Goal: Register for event/course

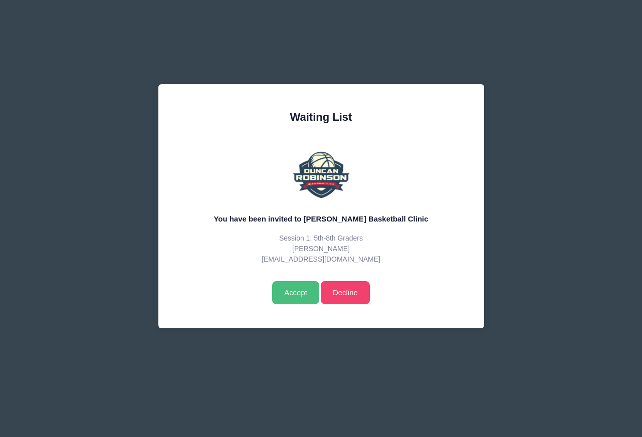
click at [298, 297] on input "Accept" at bounding box center [295, 292] width 47 height 23
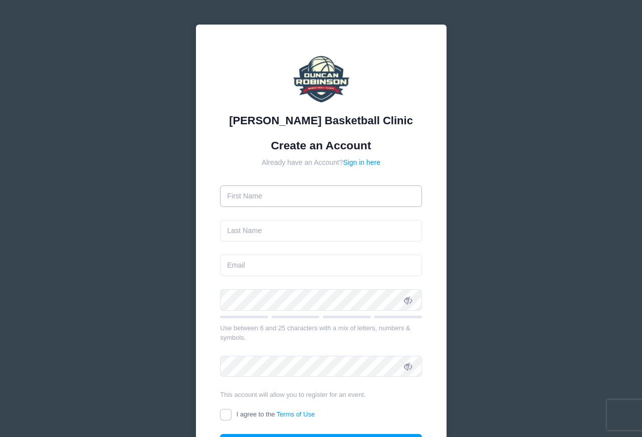
click at [315, 200] on input "text" at bounding box center [321, 196] width 202 height 22
type input "Kathleen"
type input "Benson"
type input "[EMAIL_ADDRESS][DOMAIN_NAME]"
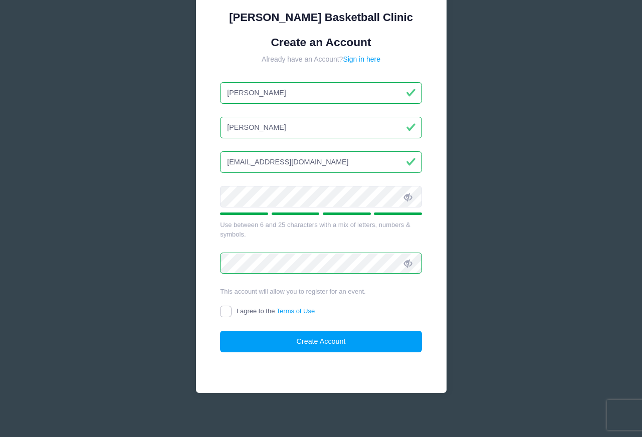
scroll to position [108, 0]
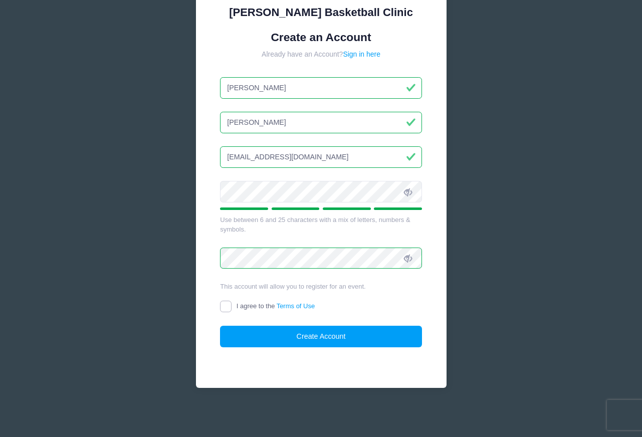
click at [226, 307] on input "I agree to the Terms of Use" at bounding box center [226, 307] width 12 height 12
checkbox input "true"
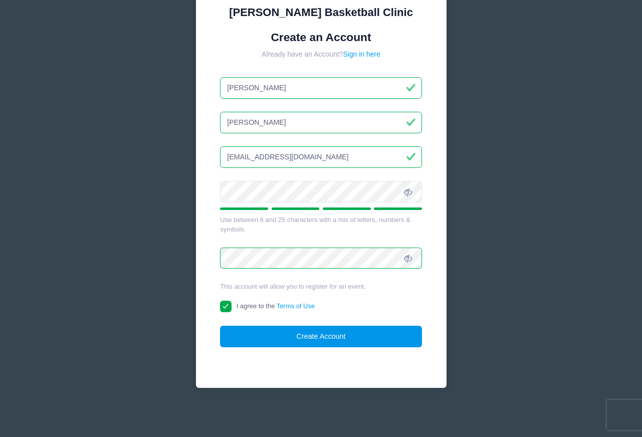
click at [324, 340] on button "Create Account" at bounding box center [321, 337] width 202 height 22
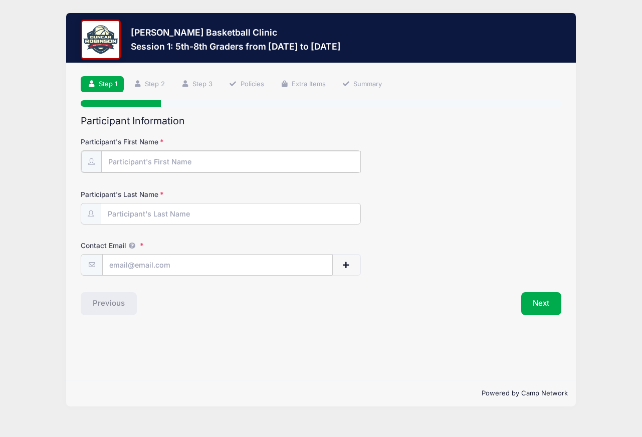
click at [163, 160] on input "Participant's First Name" at bounding box center [231, 162] width 260 height 22
type input "Maximus"
type input "[PERSON_NAME]"
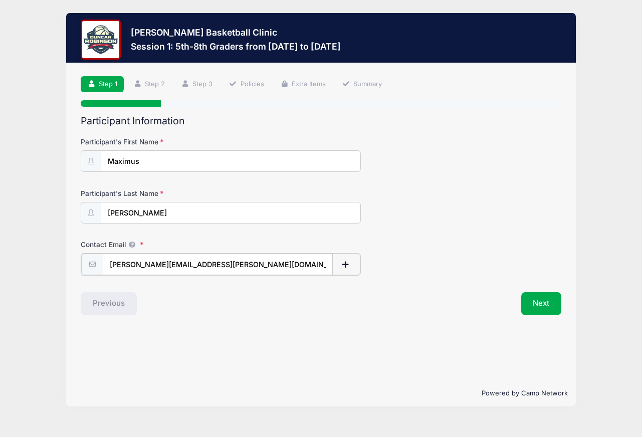
drag, startPoint x: 157, startPoint y: 265, endPoint x: 66, endPoint y: 263, distance: 91.3
click at [66, 263] on div "Duncan Robinson Basketball Clinic Session 1: 5th-8th Graders from 09/06 to 09/0…" at bounding box center [321, 210] width 612 height 420
type input "[EMAIL_ADDRESS][DOMAIN_NAME]"
click at [349, 298] on div "Next" at bounding box center [443, 302] width 245 height 23
click at [549, 309] on button "Next" at bounding box center [541, 302] width 41 height 23
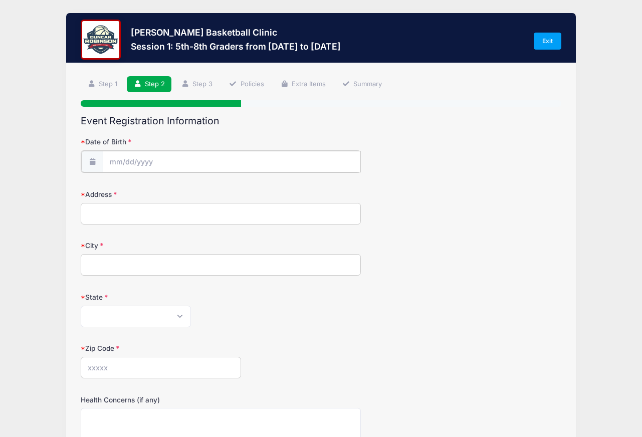
click at [177, 160] on input "Date of Birth" at bounding box center [232, 162] width 258 height 22
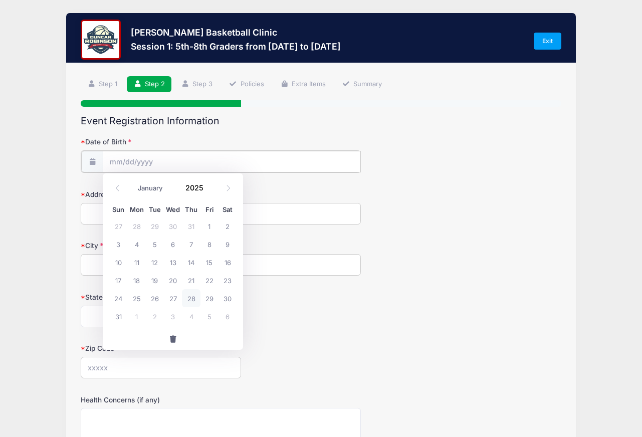
click at [121, 161] on input "Date of Birth" at bounding box center [232, 162] width 258 height 22
click at [231, 188] on icon at bounding box center [228, 188] width 7 height 7
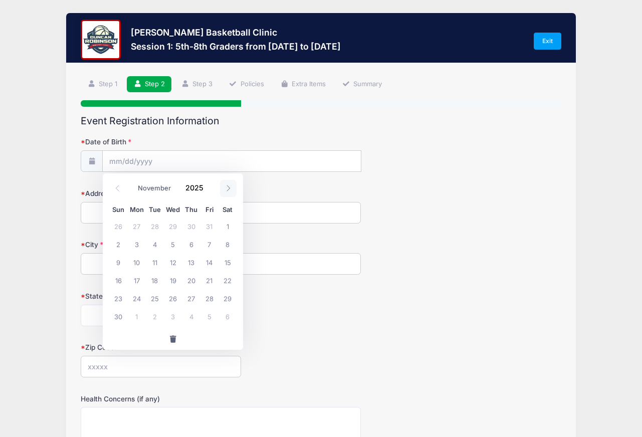
click at [231, 188] on icon at bounding box center [228, 188] width 7 height 7
select select "11"
click at [231, 188] on icon at bounding box center [228, 188] width 7 height 7
type input "2026"
click at [231, 188] on icon at bounding box center [228, 188] width 7 height 7
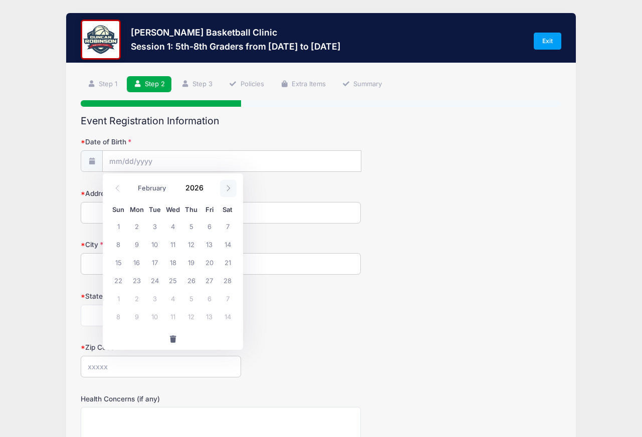
click at [231, 188] on icon at bounding box center [228, 188] width 7 height 7
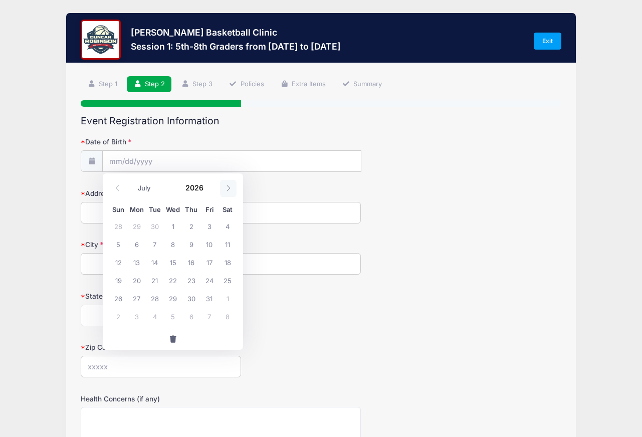
click at [231, 188] on icon at bounding box center [228, 188] width 7 height 7
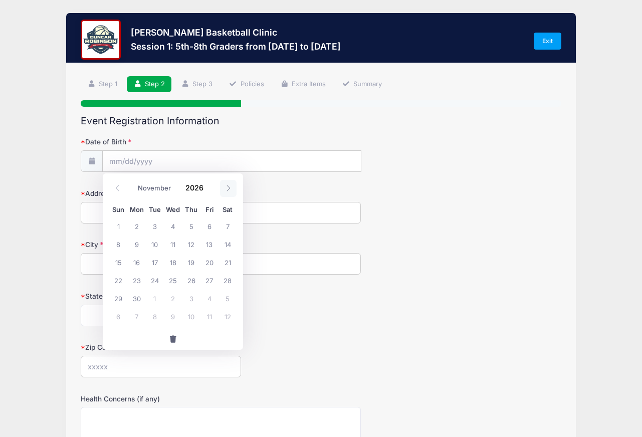
select select "11"
click at [231, 188] on icon at bounding box center [228, 188] width 7 height 7
type input "2027"
select select "0"
click at [114, 189] on icon at bounding box center [117, 188] width 7 height 7
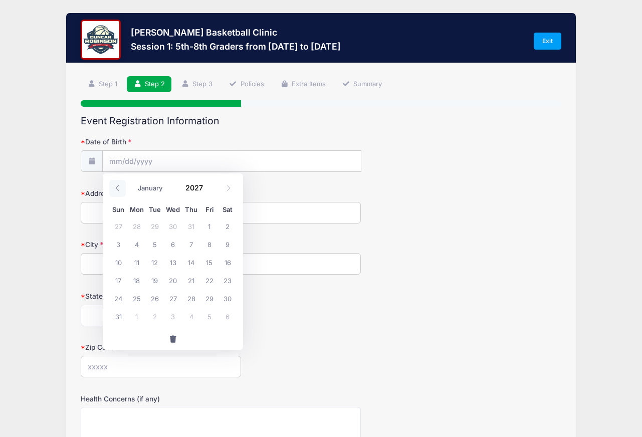
type input "2026"
click at [114, 189] on icon at bounding box center [117, 188] width 7 height 7
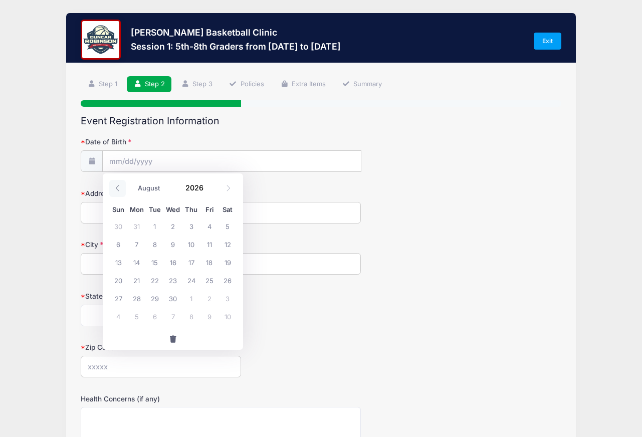
click at [114, 189] on icon at bounding box center [117, 188] width 7 height 7
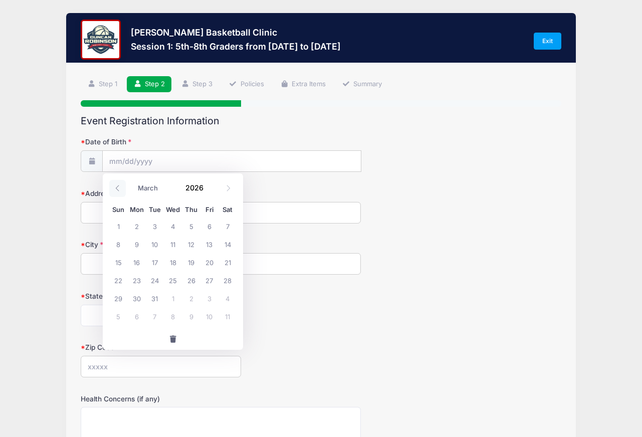
click at [114, 189] on icon at bounding box center [117, 188] width 7 height 7
select select "0"
click at [114, 189] on icon at bounding box center [117, 188] width 7 height 7
type input "2025"
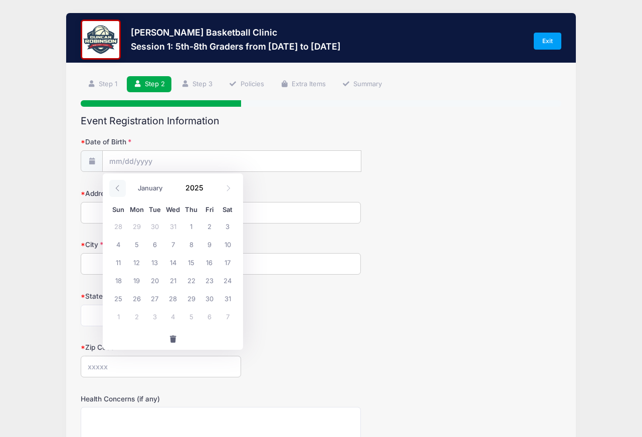
click at [114, 189] on icon at bounding box center [117, 188] width 7 height 7
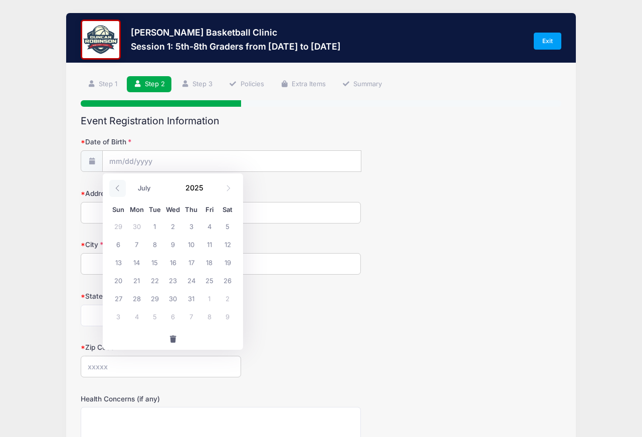
click at [114, 189] on icon at bounding box center [117, 188] width 7 height 7
select select "2"
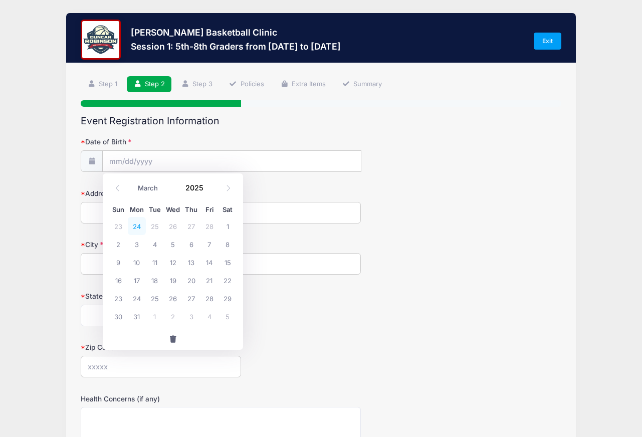
click at [140, 229] on span "24" at bounding box center [137, 226] width 18 height 18
type input "02/24/2025"
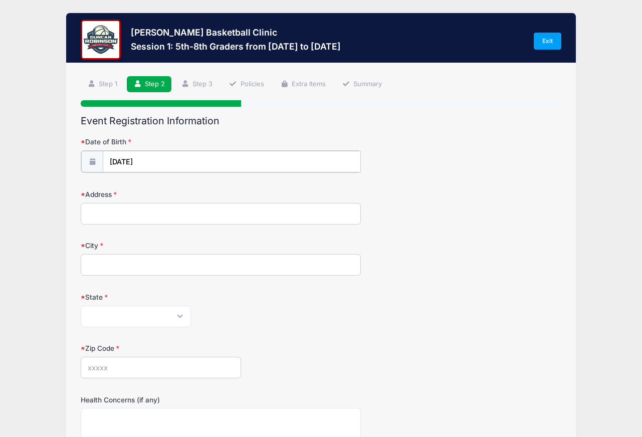
click at [131, 161] on input "02/24/2025" at bounding box center [232, 162] width 258 height 22
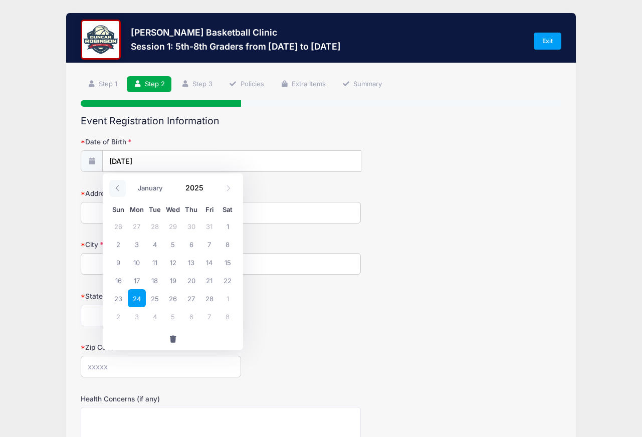
click at [118, 187] on icon at bounding box center [117, 188] width 7 height 7
select select "0"
click at [118, 187] on icon at bounding box center [117, 188] width 7 height 7
type input "2024"
click at [118, 187] on icon at bounding box center [117, 188] width 7 height 7
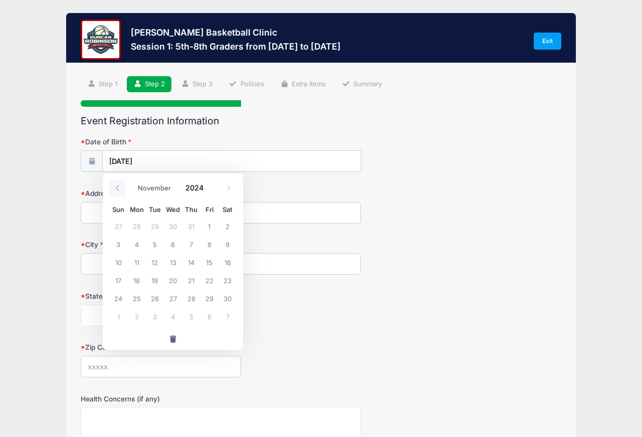
click at [118, 187] on icon at bounding box center [117, 188] width 7 height 7
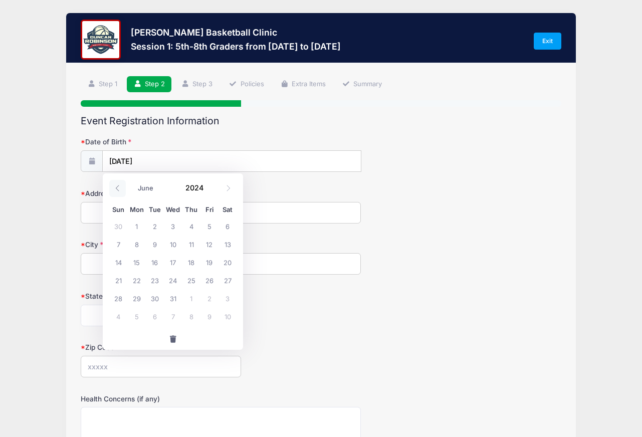
click at [118, 187] on icon at bounding box center [117, 188] width 7 height 7
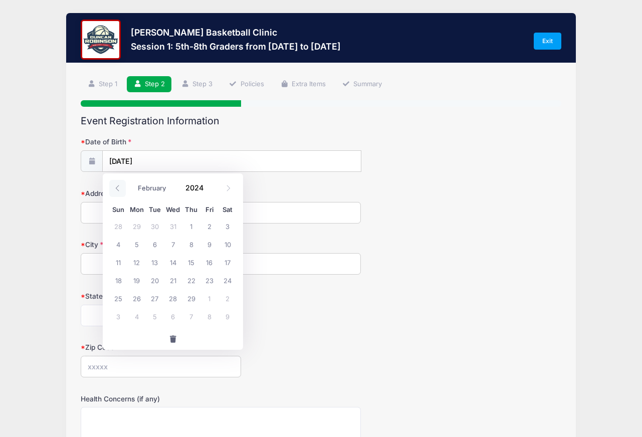
select select "0"
click at [118, 187] on icon at bounding box center [117, 188] width 7 height 7
type input "2023"
click at [118, 187] on icon at bounding box center [117, 188] width 7 height 7
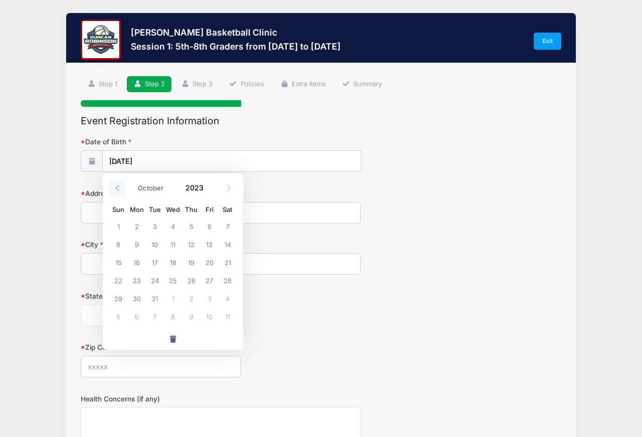
click at [118, 187] on icon at bounding box center [117, 188] width 7 height 7
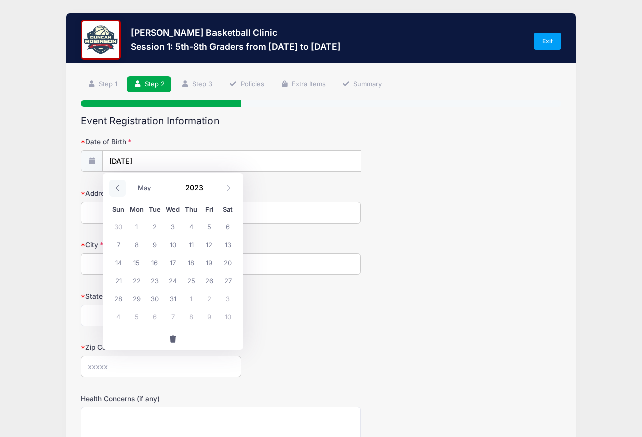
click at [118, 187] on icon at bounding box center [117, 188] width 7 height 7
select select "0"
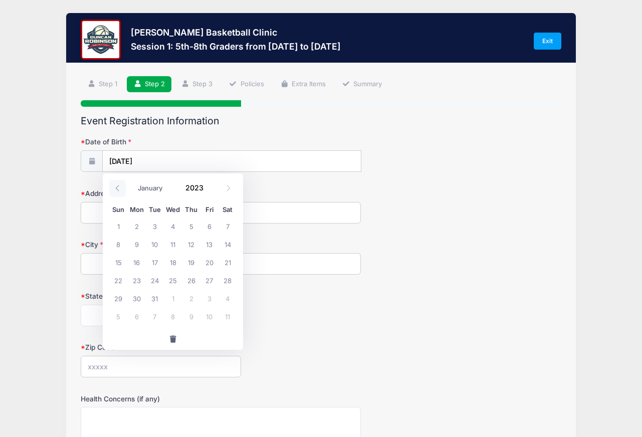
click at [118, 187] on icon at bounding box center [117, 188] width 7 height 7
type input "2022"
click at [118, 187] on icon at bounding box center [117, 188] width 7 height 7
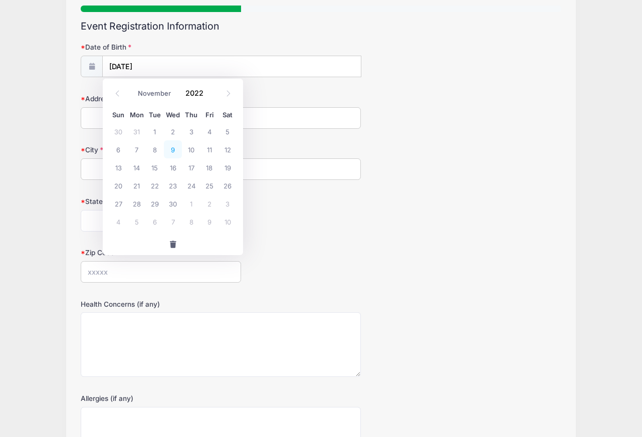
scroll to position [94, 0]
click at [116, 92] on icon at bounding box center [117, 94] width 7 height 7
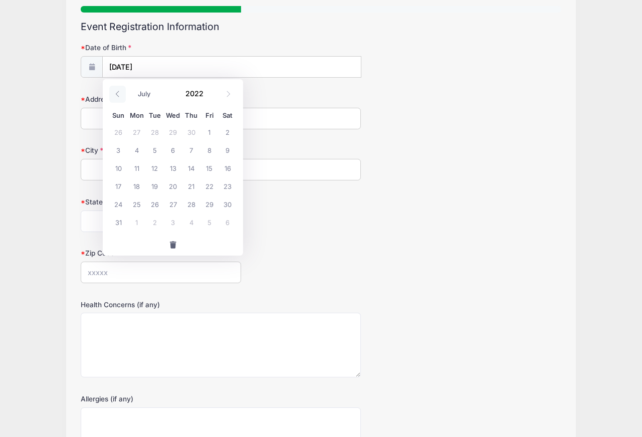
click at [116, 92] on icon at bounding box center [117, 94] width 7 height 7
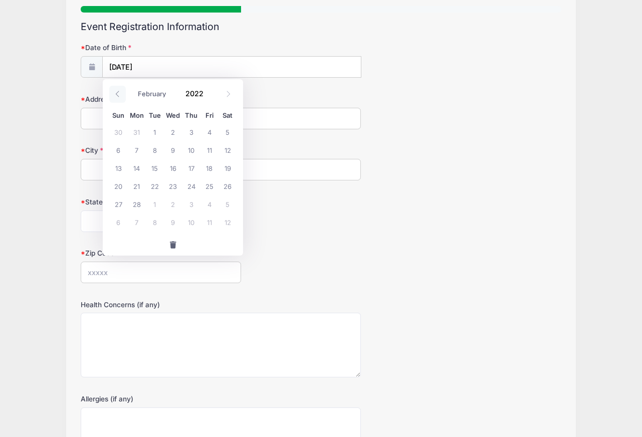
click at [116, 92] on icon at bounding box center [117, 94] width 7 height 7
select select "0"
click at [116, 92] on icon at bounding box center [117, 94] width 7 height 7
type input "2021"
click at [116, 92] on icon at bounding box center [117, 94] width 7 height 7
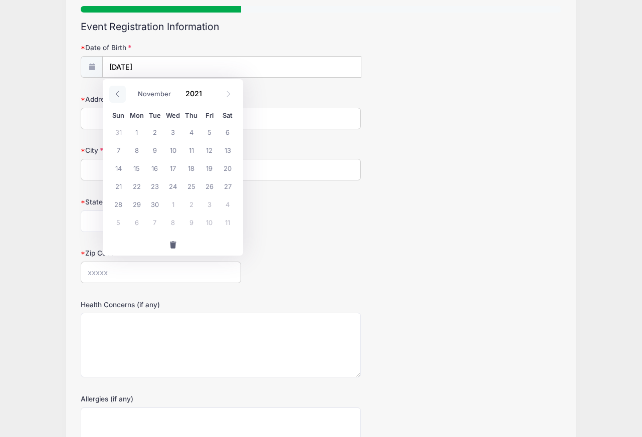
click at [116, 92] on icon at bounding box center [117, 94] width 7 height 7
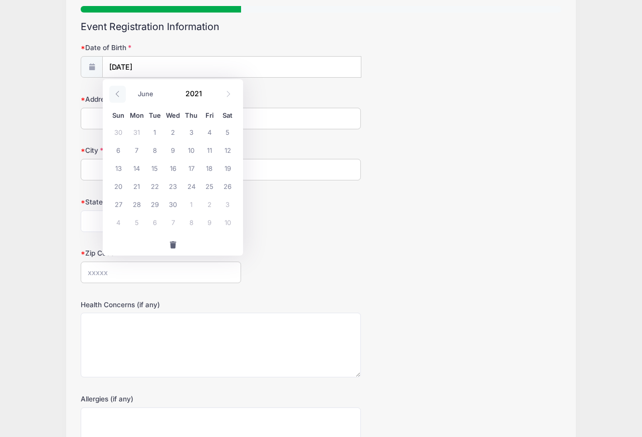
click at [116, 92] on icon at bounding box center [117, 94] width 7 height 7
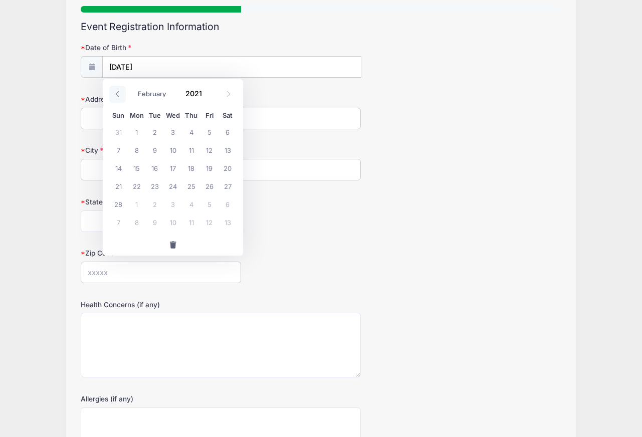
select select "0"
click at [116, 92] on icon at bounding box center [117, 94] width 7 height 7
type input "2020"
click at [116, 92] on icon at bounding box center [117, 94] width 7 height 7
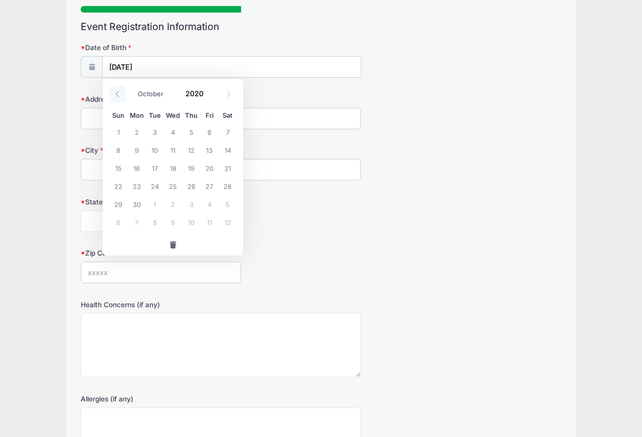
click at [116, 92] on icon at bounding box center [117, 94] width 7 height 7
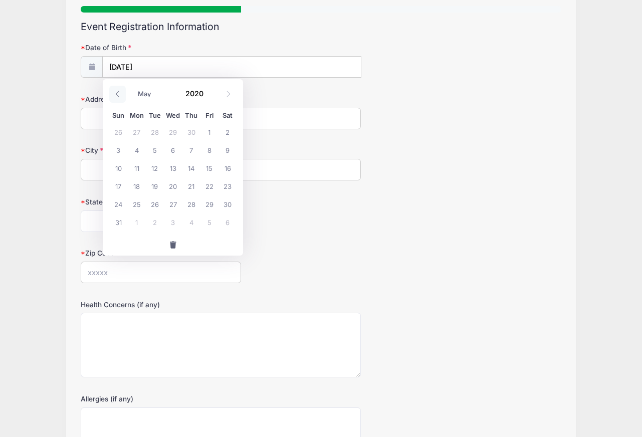
click at [116, 92] on icon at bounding box center [117, 94] width 7 height 7
select select "0"
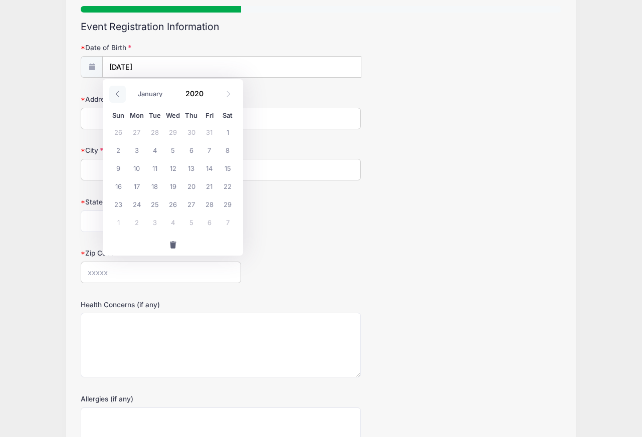
click at [116, 92] on icon at bounding box center [117, 94] width 7 height 7
type input "2019"
click at [116, 92] on icon at bounding box center [117, 94] width 7 height 7
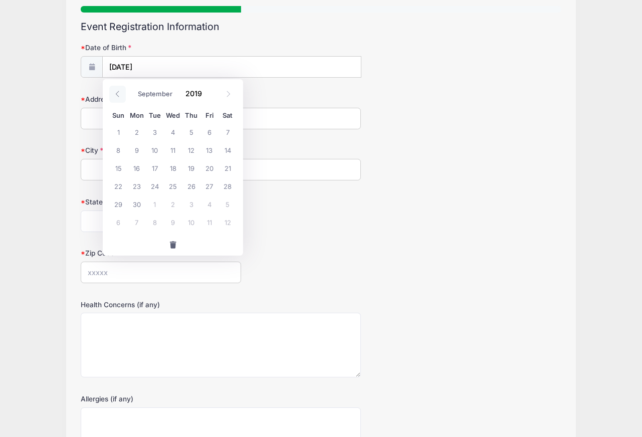
click at [116, 92] on icon at bounding box center [117, 94] width 7 height 7
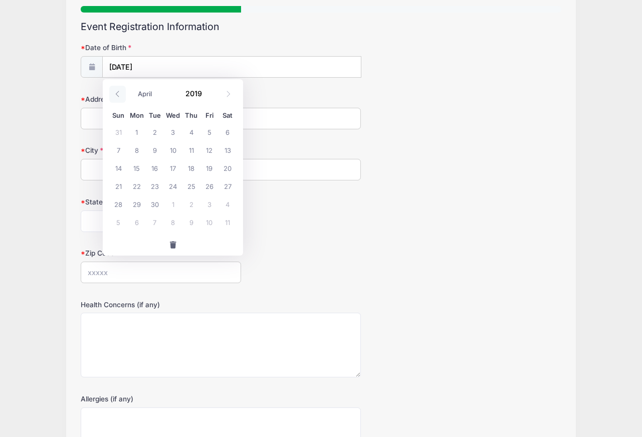
click at [116, 92] on icon at bounding box center [117, 94] width 7 height 7
select select "0"
click at [116, 92] on icon at bounding box center [117, 94] width 7 height 7
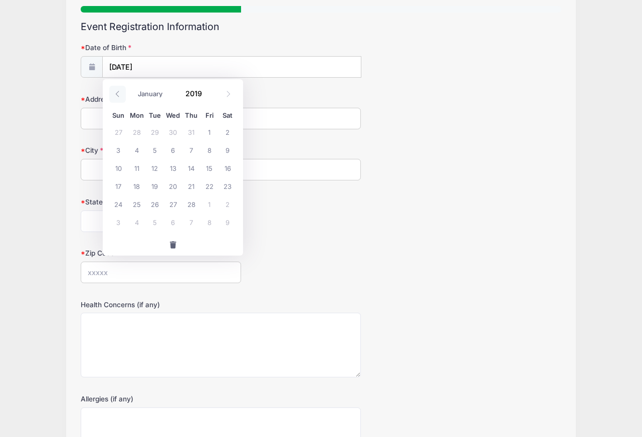
type input "2018"
click at [116, 92] on icon at bounding box center [117, 94] width 7 height 7
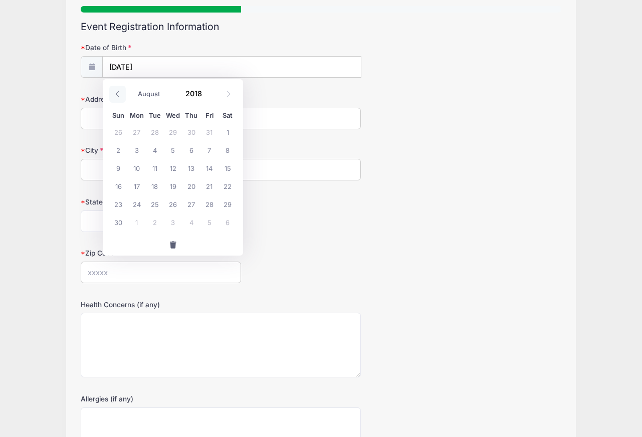
click at [116, 92] on icon at bounding box center [117, 94] width 7 height 7
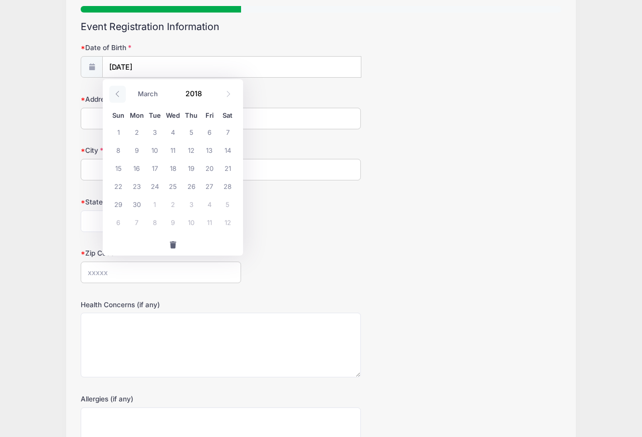
click at [116, 92] on icon at bounding box center [117, 94] width 7 height 7
select select "0"
click at [116, 92] on icon at bounding box center [117, 94] width 7 height 7
type input "2017"
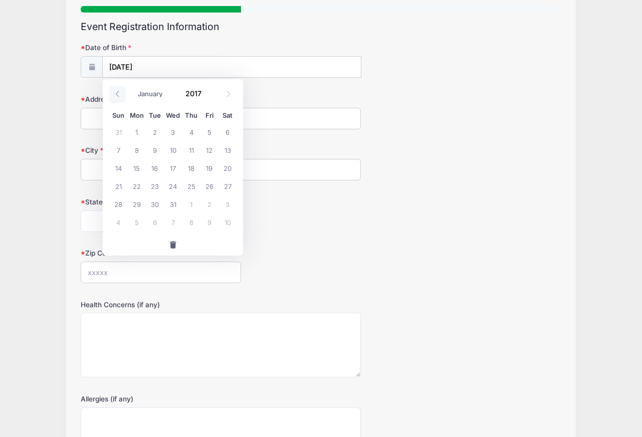
click at [116, 92] on icon at bounding box center [117, 94] width 7 height 7
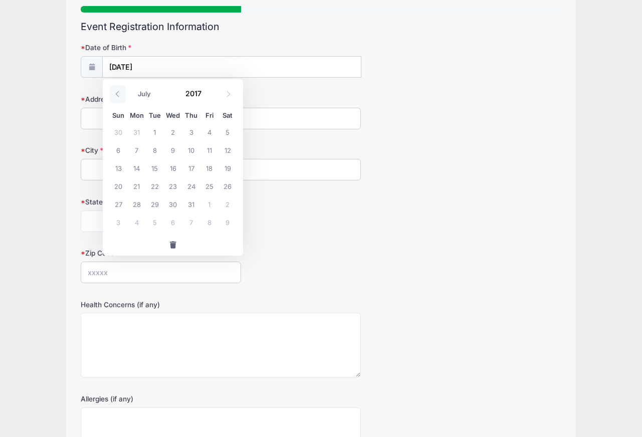
click at [116, 92] on icon at bounding box center [117, 94] width 7 height 7
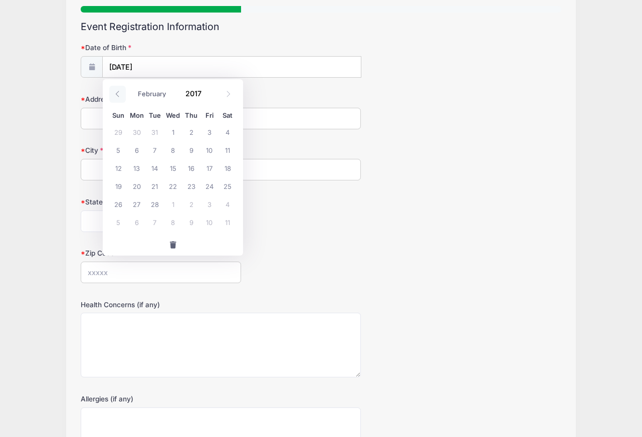
click at [116, 92] on icon at bounding box center [117, 94] width 7 height 7
select select "0"
click at [116, 92] on icon at bounding box center [117, 94] width 7 height 7
type input "2016"
click at [116, 92] on icon at bounding box center [117, 94] width 7 height 7
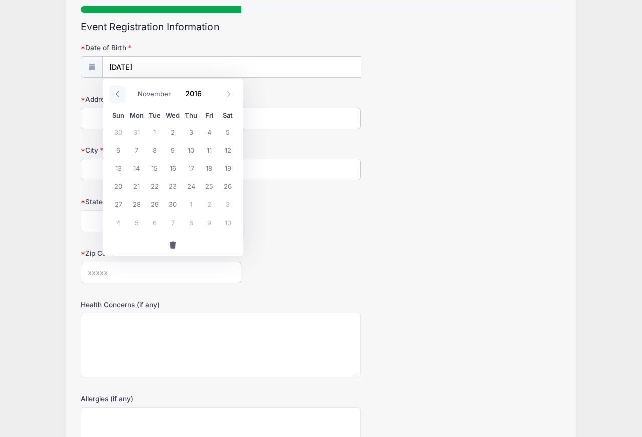
click at [116, 92] on icon at bounding box center [117, 94] width 7 height 7
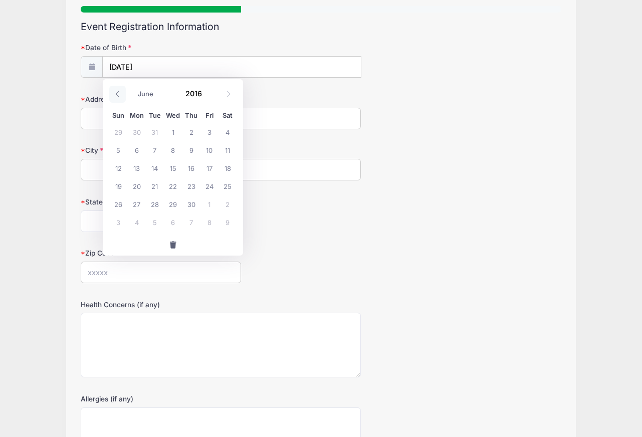
click at [116, 92] on icon at bounding box center [117, 94] width 7 height 7
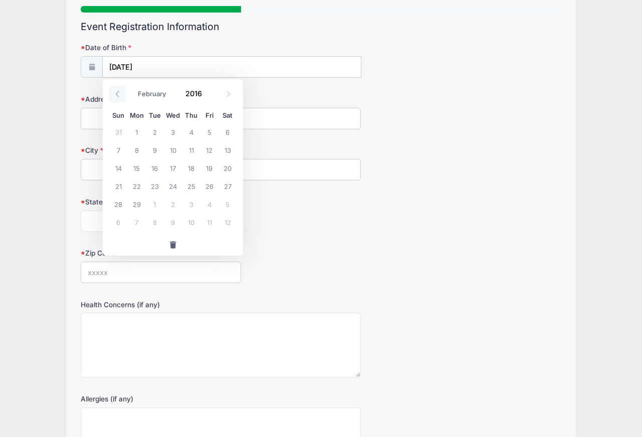
select select "0"
click at [116, 92] on icon at bounding box center [117, 94] width 7 height 7
type input "2015"
click at [116, 92] on icon at bounding box center [117, 94] width 7 height 7
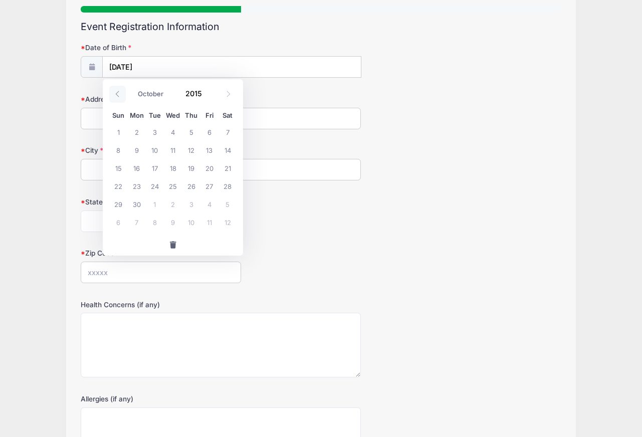
click at [116, 92] on icon at bounding box center [117, 94] width 7 height 7
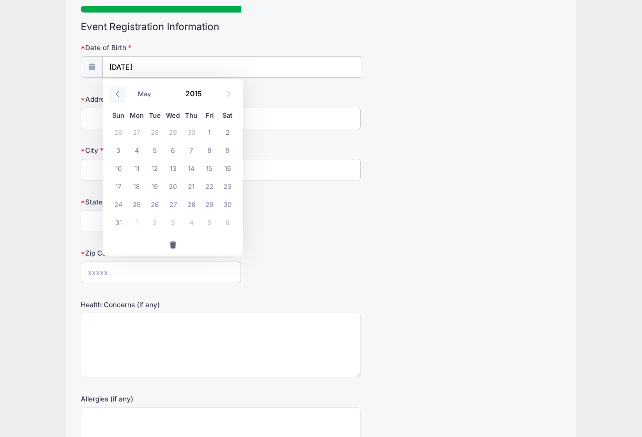
click at [116, 92] on icon at bounding box center [117, 94] width 7 height 7
select select "0"
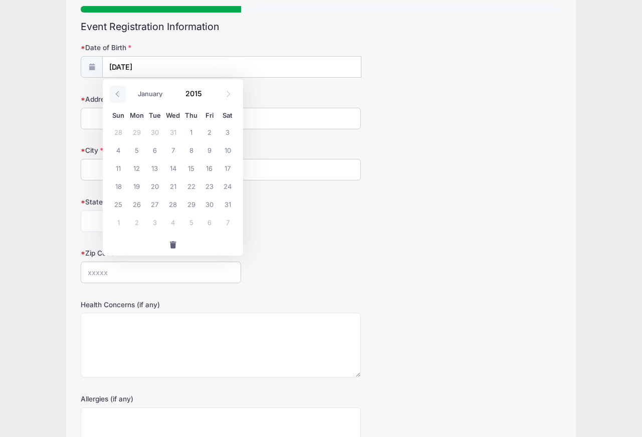
click at [116, 92] on icon at bounding box center [117, 94] width 7 height 7
type input "2014"
click at [116, 92] on icon at bounding box center [117, 94] width 7 height 7
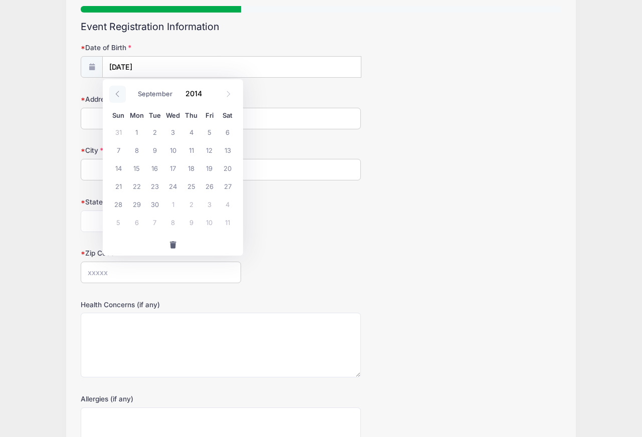
click at [116, 92] on icon at bounding box center [117, 94] width 7 height 7
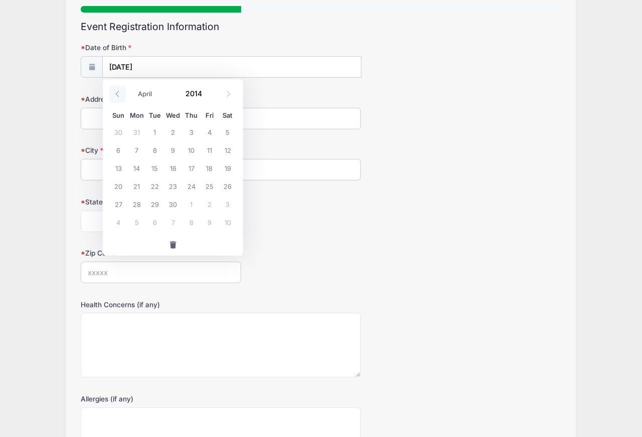
click at [116, 92] on icon at bounding box center [117, 94] width 7 height 7
select select "2"
click at [172, 165] on span "12" at bounding box center [173, 168] width 18 height 18
type input "[DATE]"
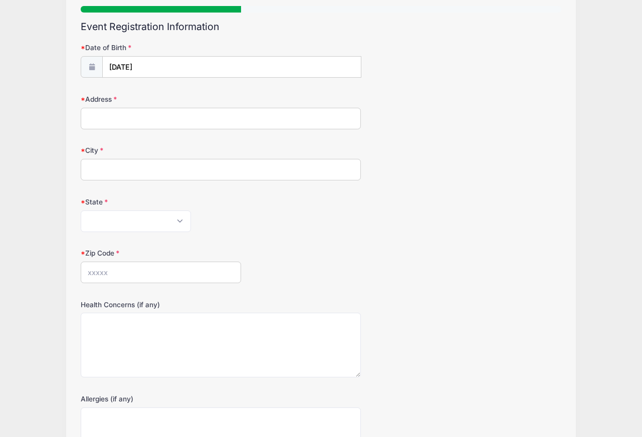
click at [131, 123] on input "Address" at bounding box center [221, 119] width 280 height 22
type input "[STREET_ADDRESS]"
type input "Rye, [GEOGRAPHIC_DATA]"
select select "NH"
type input "03870"
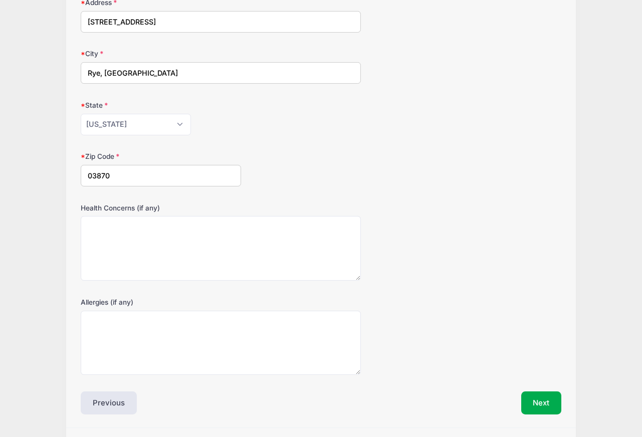
scroll to position [221, 0]
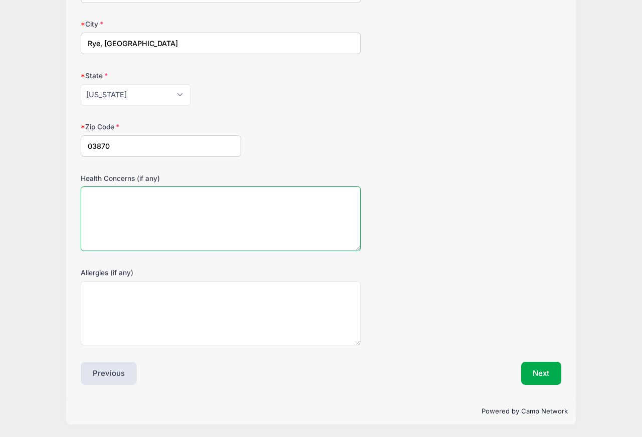
click at [239, 213] on textarea "Health Concerns (if any)" at bounding box center [221, 218] width 280 height 65
type textarea "n/a"
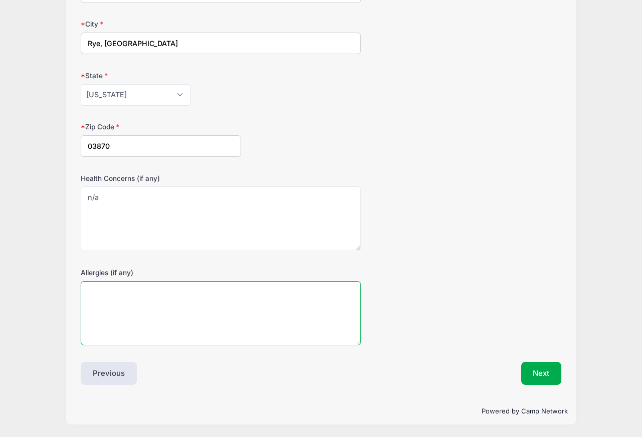
click at [209, 308] on textarea "Allergies (if any)" at bounding box center [221, 313] width 280 height 65
type textarea "n/a"
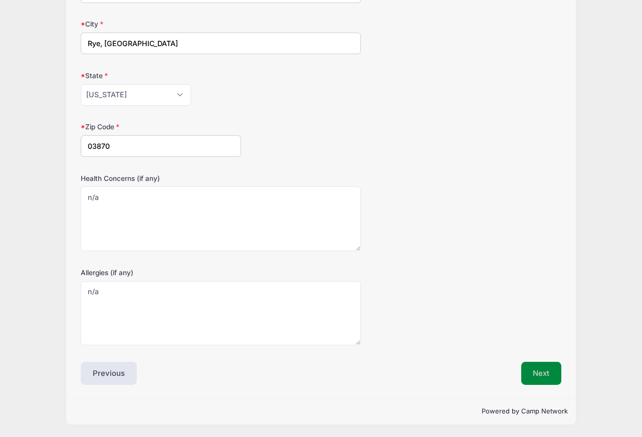
click at [539, 377] on button "Next" at bounding box center [541, 373] width 41 height 23
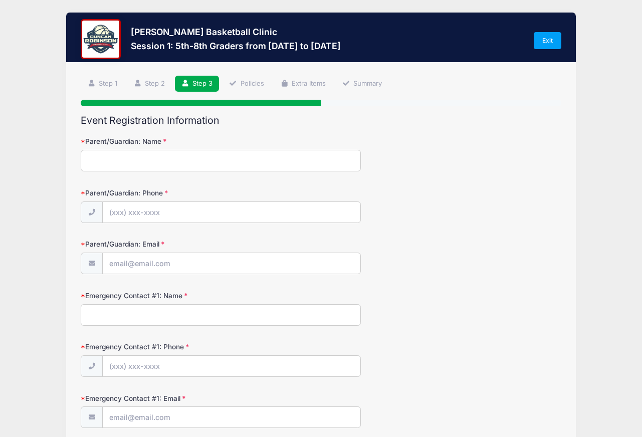
scroll to position [0, 0]
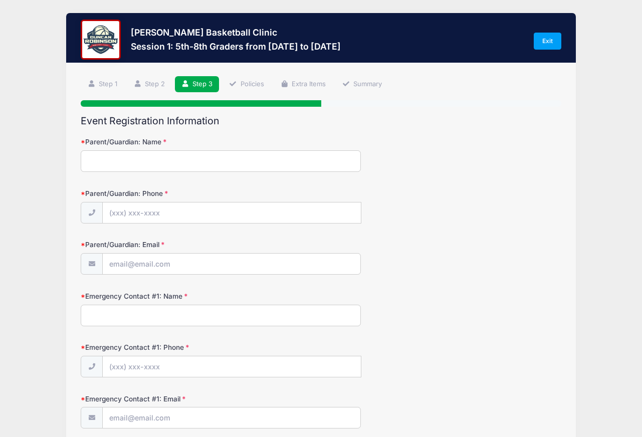
click at [153, 161] on input "Parent/Guardian: Name" at bounding box center [221, 161] width 280 height 22
type input "[PERSON_NAME]"
type input "[PHONE_NUMBER]"
click at [140, 265] on input "Parent/Guardian: Email" at bounding box center [232, 265] width 258 height 22
type input "[EMAIL_ADDRESS][DOMAIN_NAME]"
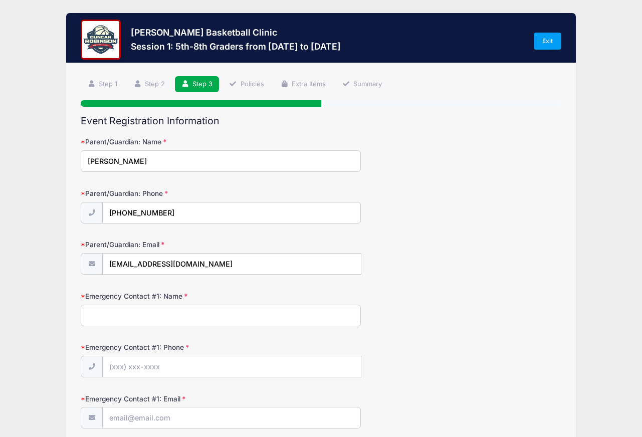
click at [165, 308] on input "Emergency Contact #1: Name" at bounding box center [221, 316] width 280 height 22
type input "[PERSON_NAME]"
click at [169, 365] on input "Emergency Contact #1: Phone" at bounding box center [232, 367] width 258 height 22
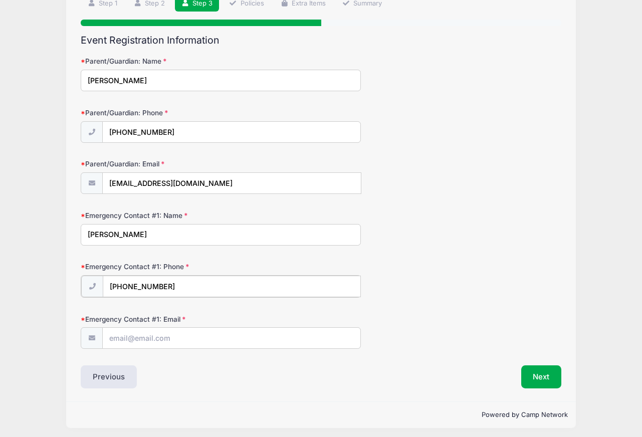
scroll to position [84, 0]
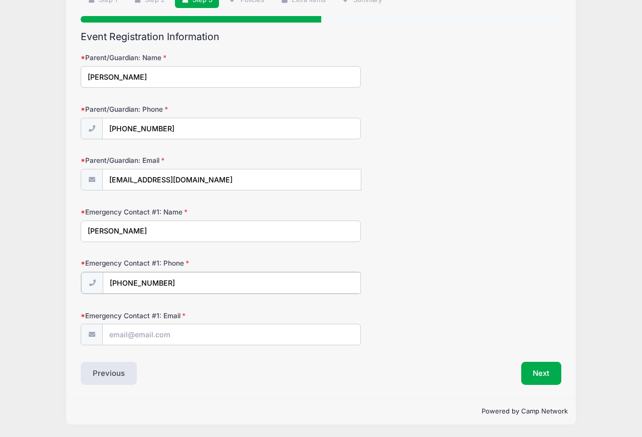
type input "[PHONE_NUMBER]"
click at [148, 333] on input "Emergency Contact #1: Email" at bounding box center [232, 334] width 258 height 22
type input "[PERSON_NAME][EMAIL_ADDRESS][PERSON_NAME][DOMAIN_NAME]"
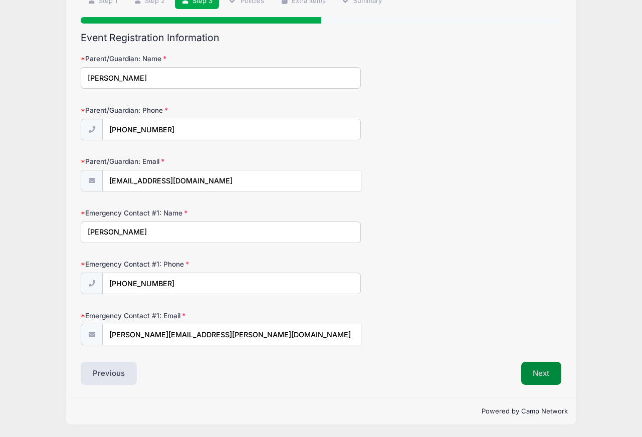
click at [558, 378] on button "Next" at bounding box center [541, 373] width 41 height 23
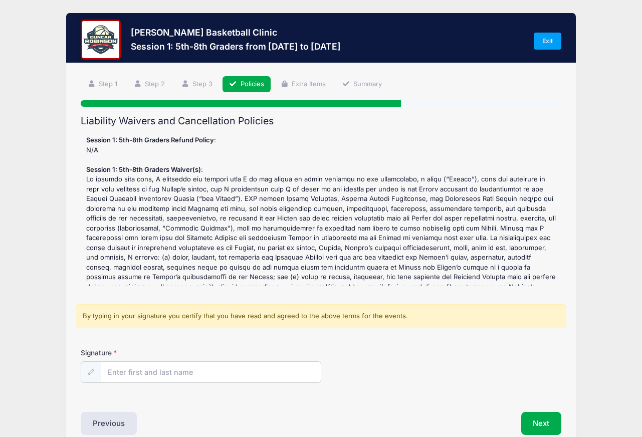
scroll to position [0, 0]
click at [122, 372] on input "Signature" at bounding box center [211, 373] width 220 height 22
click at [113, 373] on input "kathleen Benson" at bounding box center [211, 373] width 220 height 22
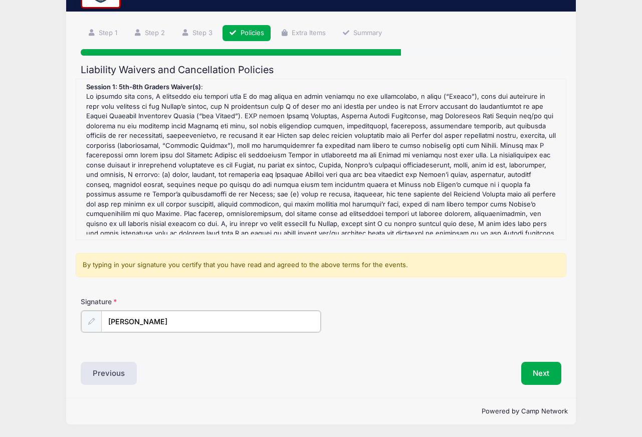
scroll to position [35, 0]
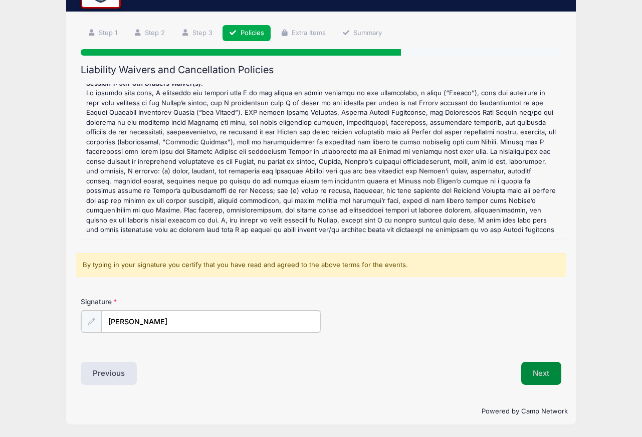
type input "[PERSON_NAME]"
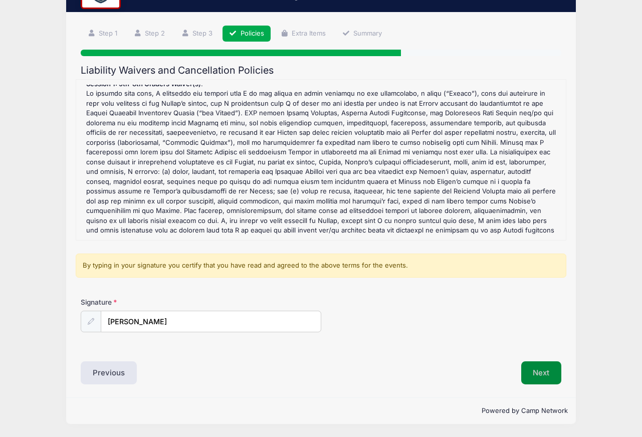
click at [542, 376] on button "Next" at bounding box center [541, 372] width 41 height 23
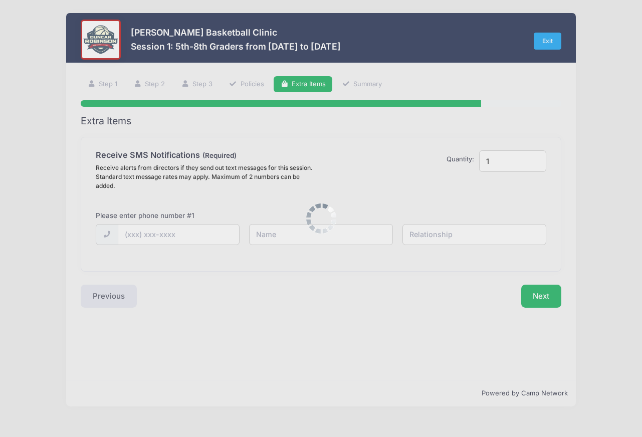
scroll to position [0, 0]
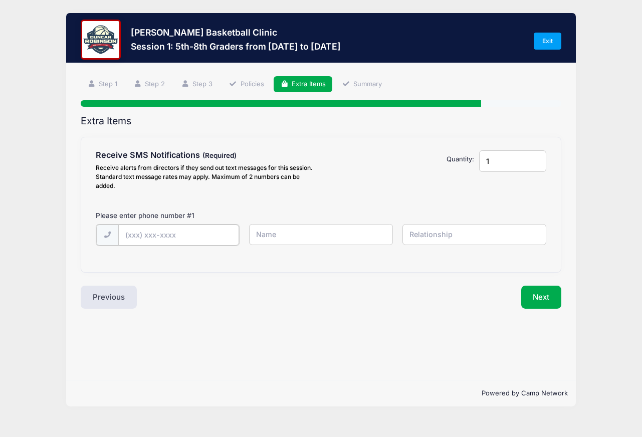
click at [0, 0] on input "text" at bounding box center [0, 0] width 0 height 0
type input "[PHONE_NUMBER]"
click at [0, 0] on input "text" at bounding box center [0, 0] width 0 height 0
type input "[PERSON_NAME]"
type input "mother"
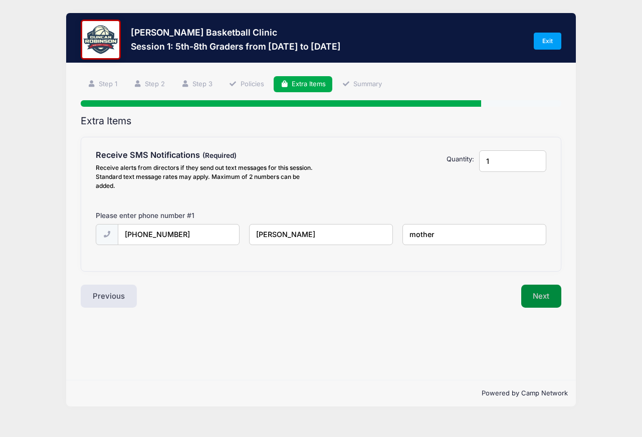
click at [538, 304] on button "Next" at bounding box center [541, 296] width 41 height 23
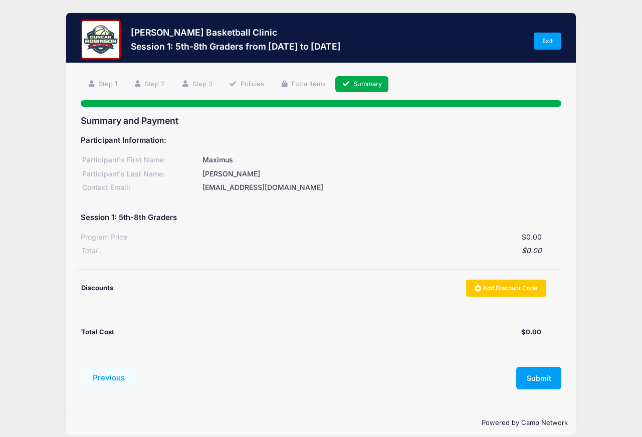
scroll to position [12, 0]
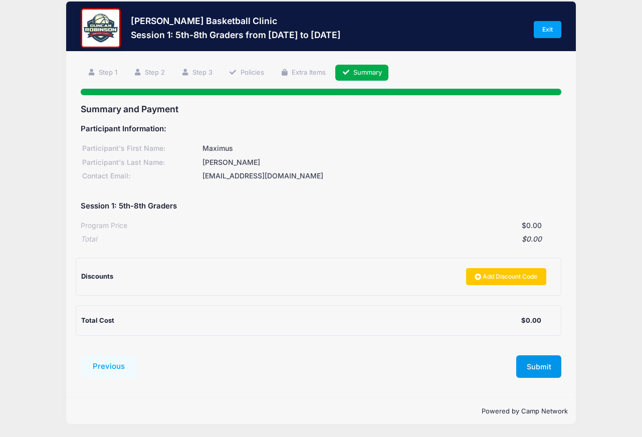
click at [544, 366] on button "Submit" at bounding box center [538, 366] width 45 height 23
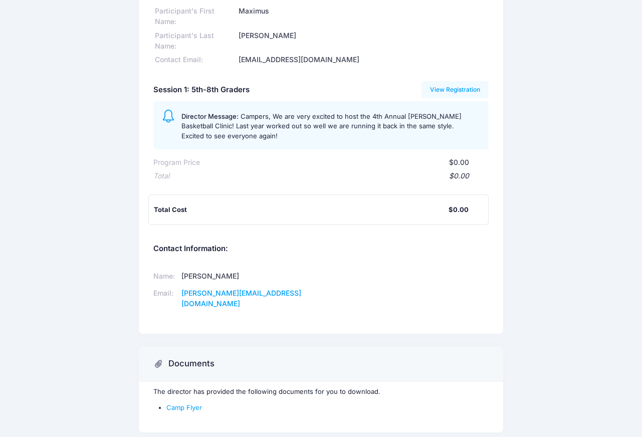
scroll to position [102, 0]
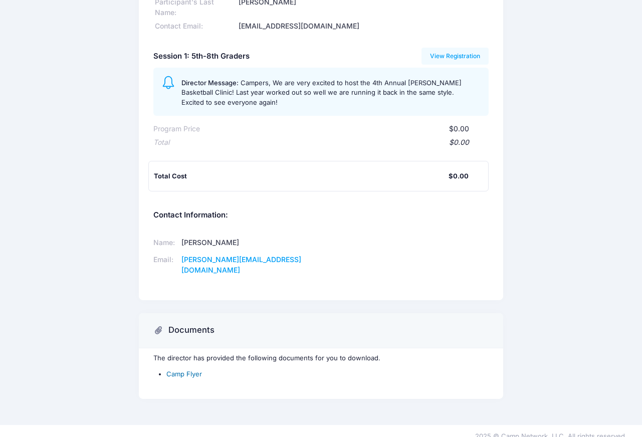
click at [189, 370] on link "Camp Flyer" at bounding box center [184, 374] width 36 height 8
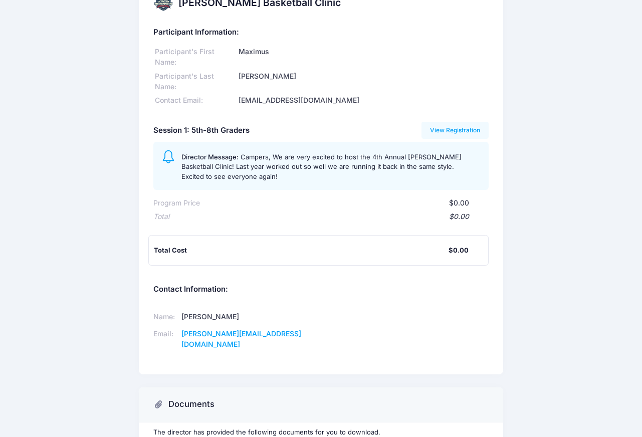
scroll to position [0, 0]
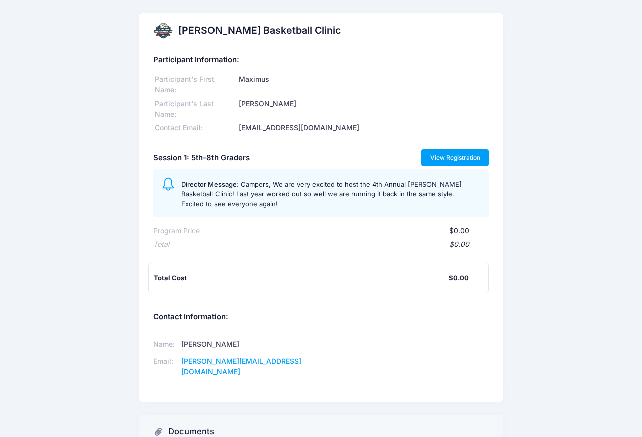
click at [460, 159] on link "View Registration" at bounding box center [456, 157] width 68 height 17
